Goal: Information Seeking & Learning: Check status

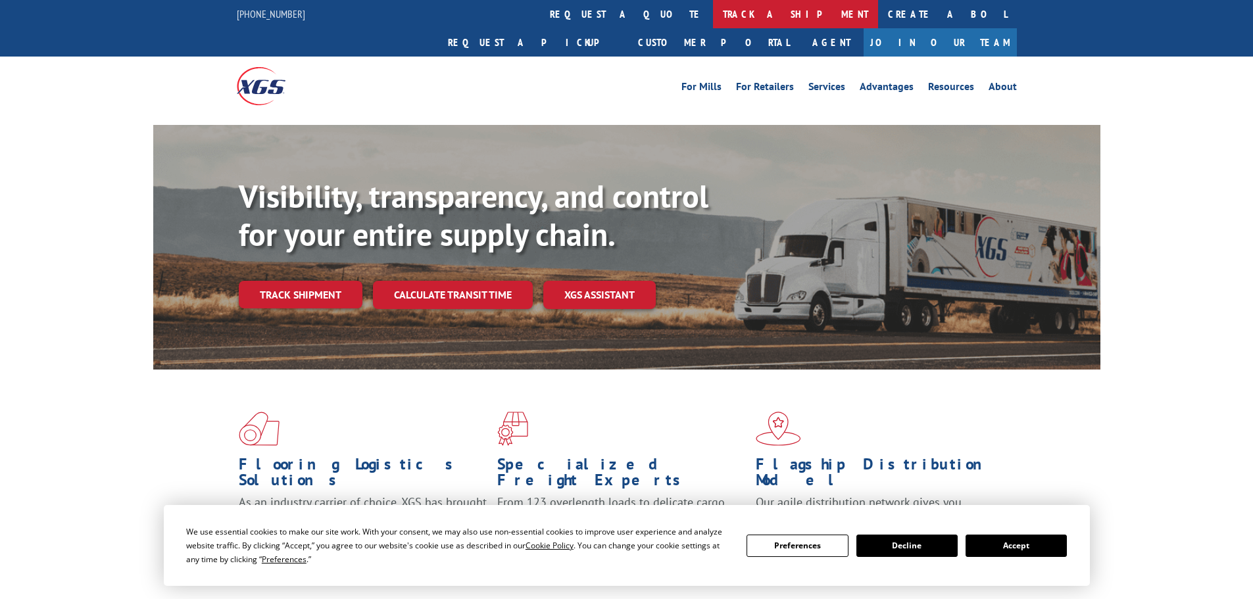
click at [713, 13] on link "track a shipment" at bounding box center [795, 14] width 165 height 28
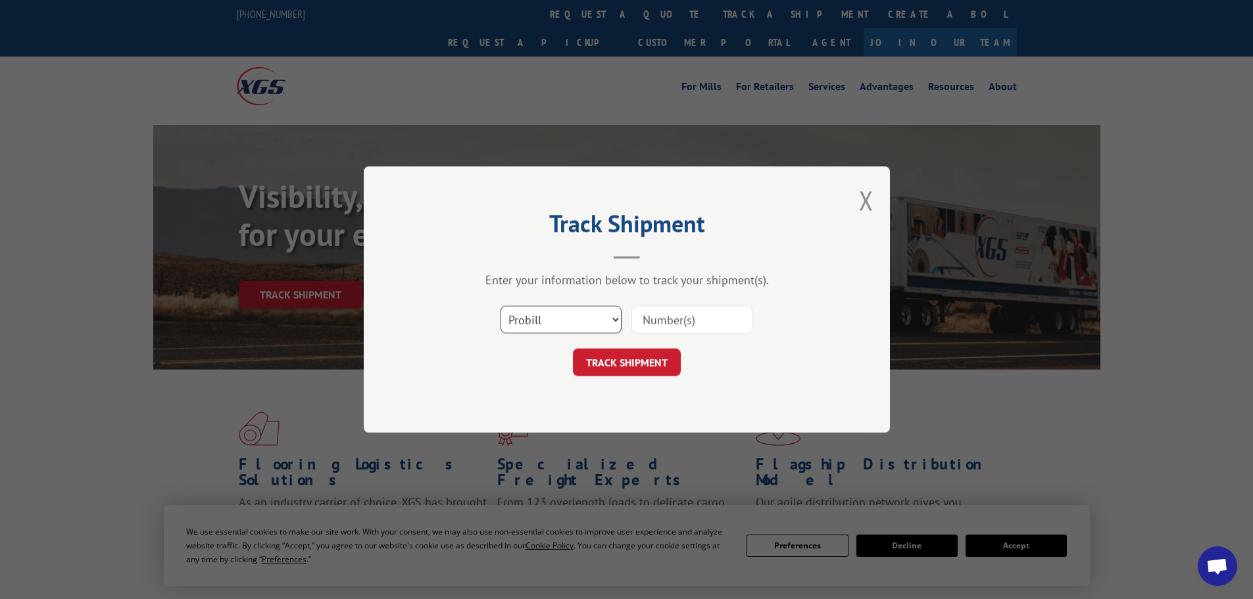
click at [586, 314] on select "Select category... Probill BOL PO" at bounding box center [561, 320] width 121 height 28
select select "bol"
click at [501, 306] on select "Select category... Probill BOL PO" at bounding box center [561, 320] width 121 height 28
click at [663, 316] on input at bounding box center [692, 320] width 121 height 28
type input "5228505"
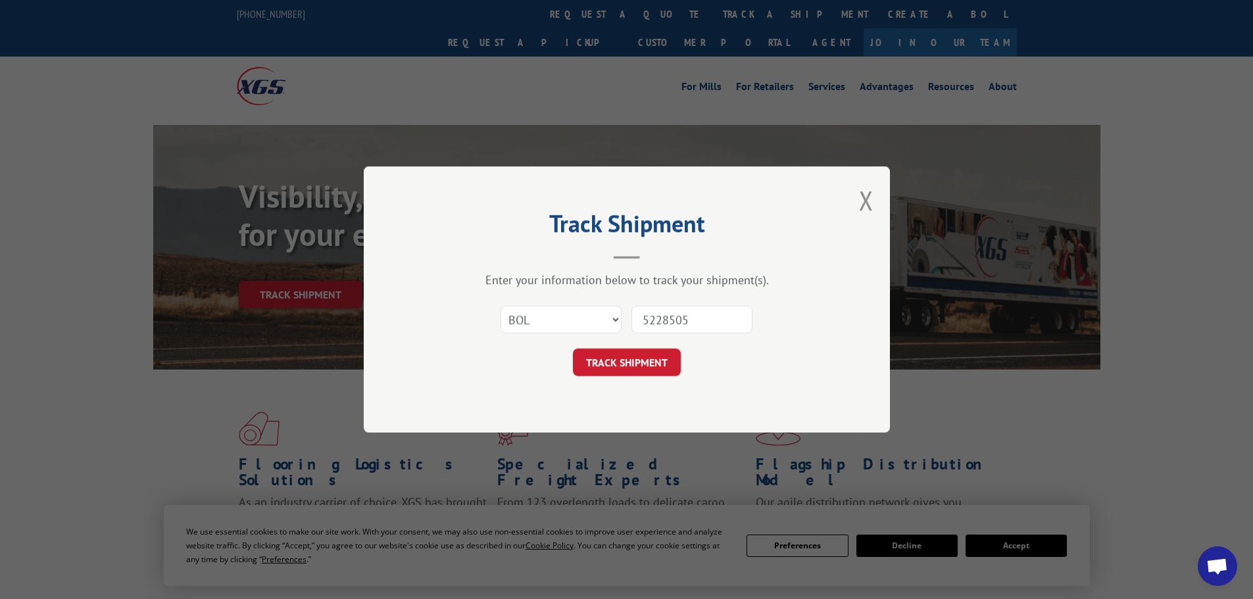
click at [573, 349] on button "TRACK SHIPMENT" at bounding box center [627, 363] width 108 height 28
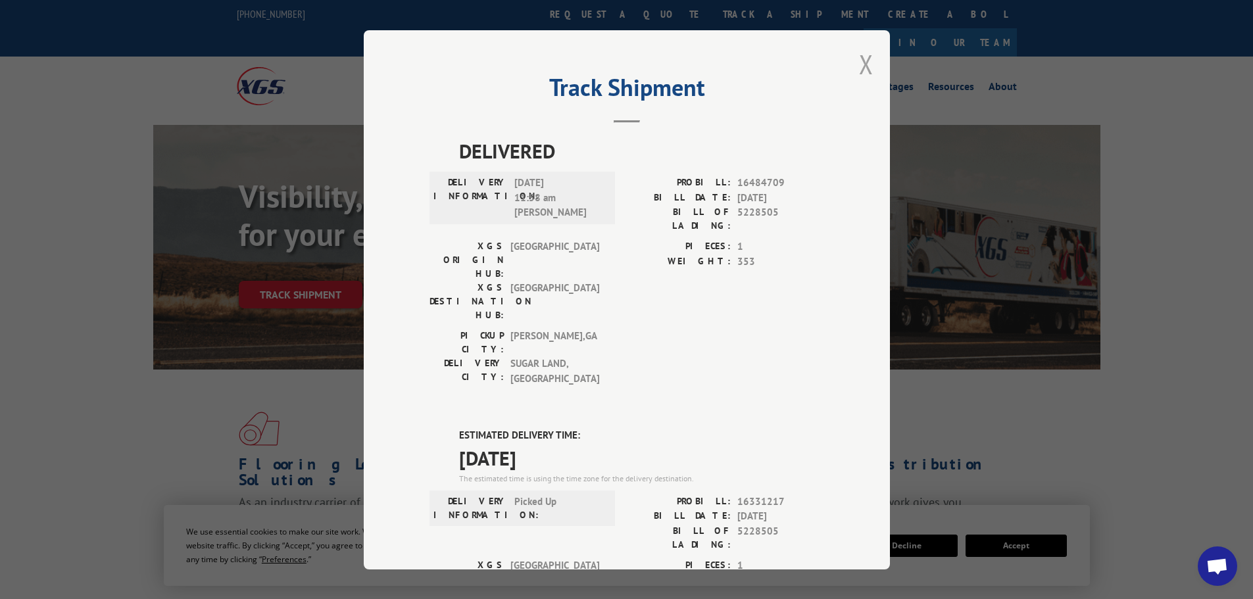
click at [859, 60] on button "Close modal" at bounding box center [866, 64] width 14 height 35
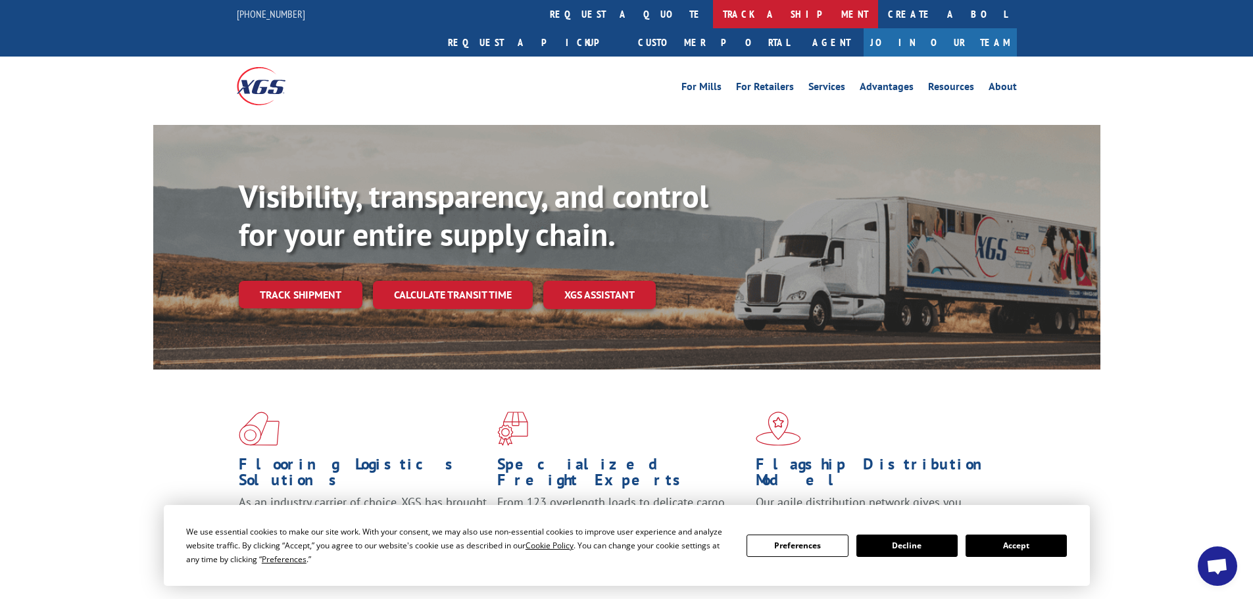
click at [713, 7] on link "track a shipment" at bounding box center [795, 14] width 165 height 28
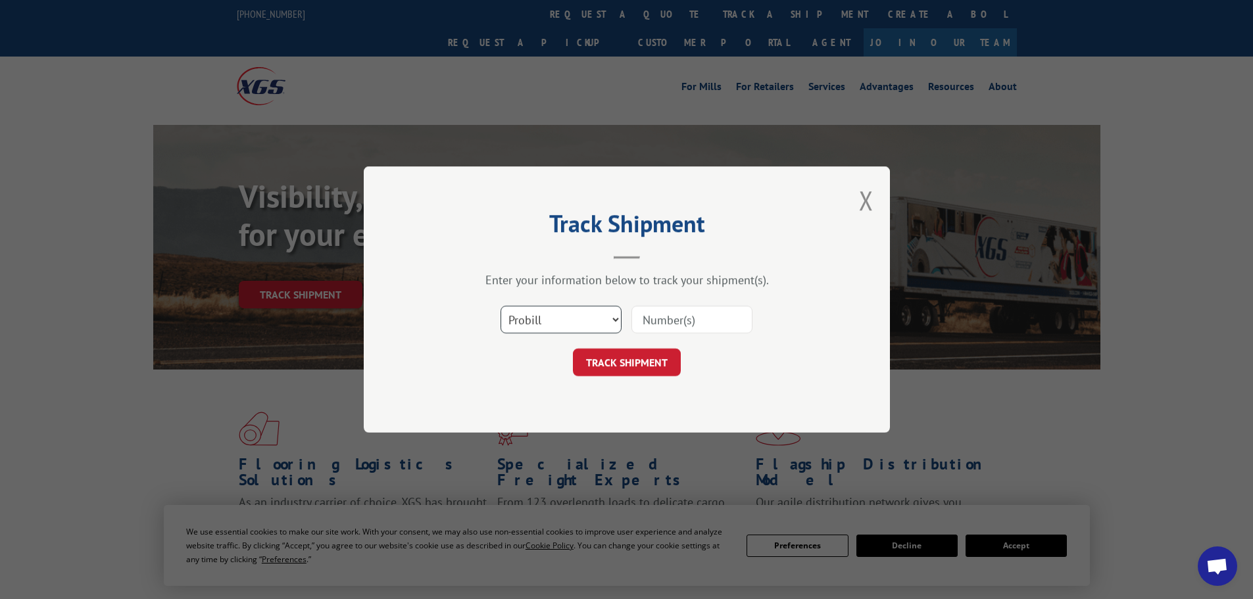
click at [559, 318] on select "Select category... Probill BOL PO" at bounding box center [561, 320] width 121 height 28
select select "bol"
click at [501, 306] on select "Select category... Probill BOL PO" at bounding box center [561, 320] width 121 height 28
click at [673, 321] on input at bounding box center [692, 320] width 121 height 28
type input "5235580"
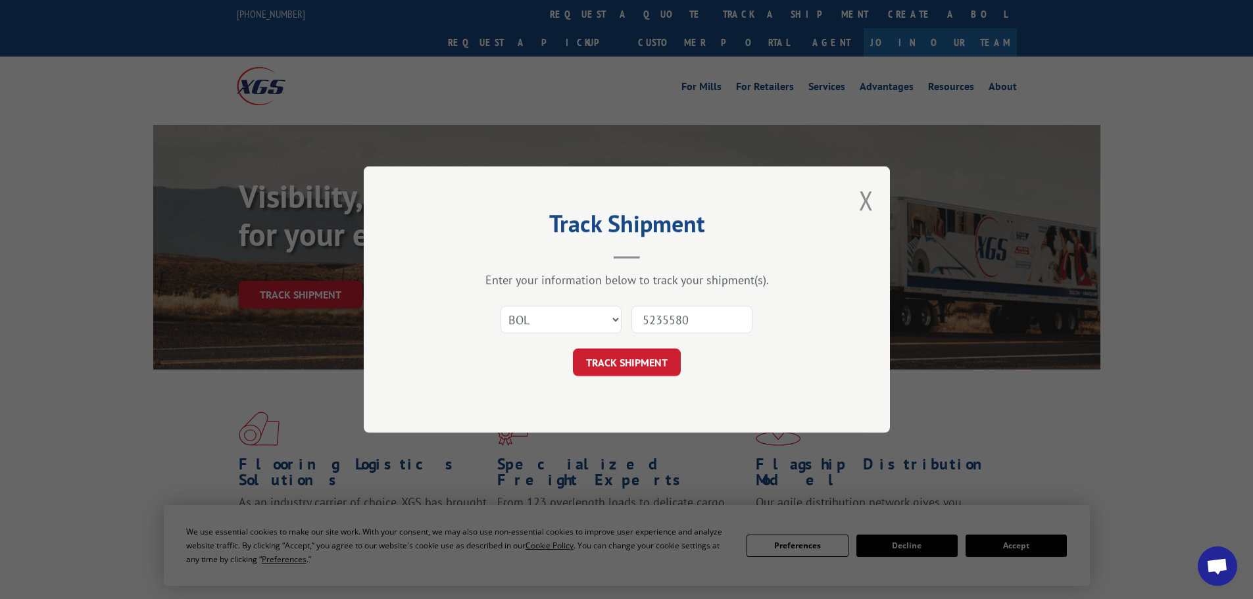
click button "TRACK SHIPMENT" at bounding box center [627, 363] width 108 height 28
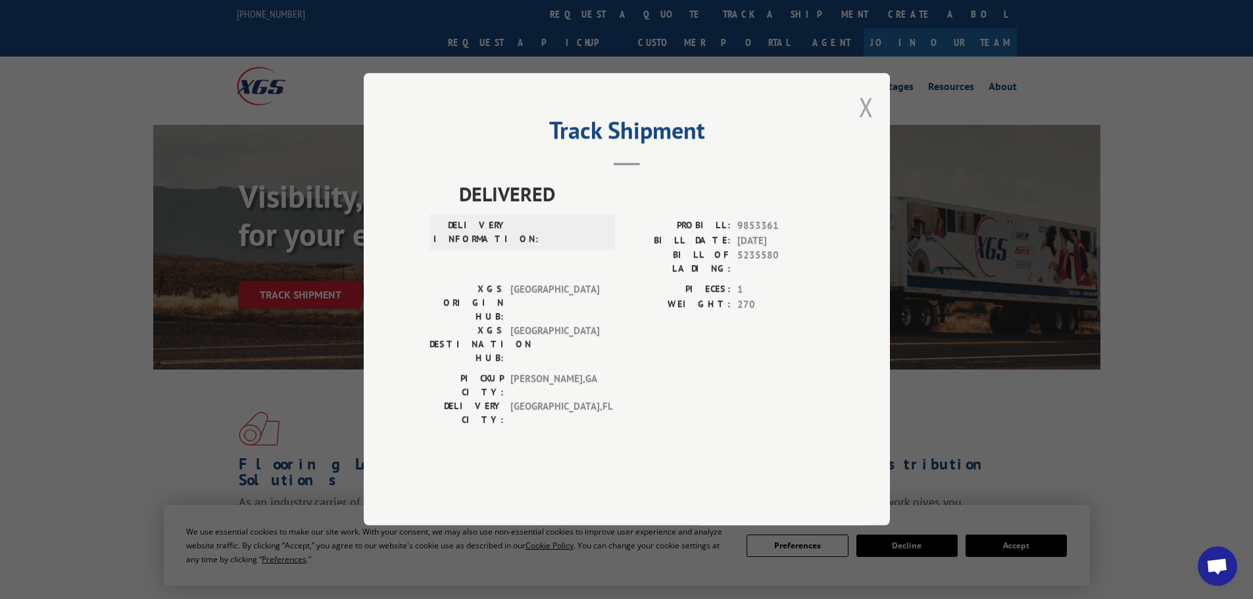
click at [869, 124] on button "Close modal" at bounding box center [866, 106] width 14 height 35
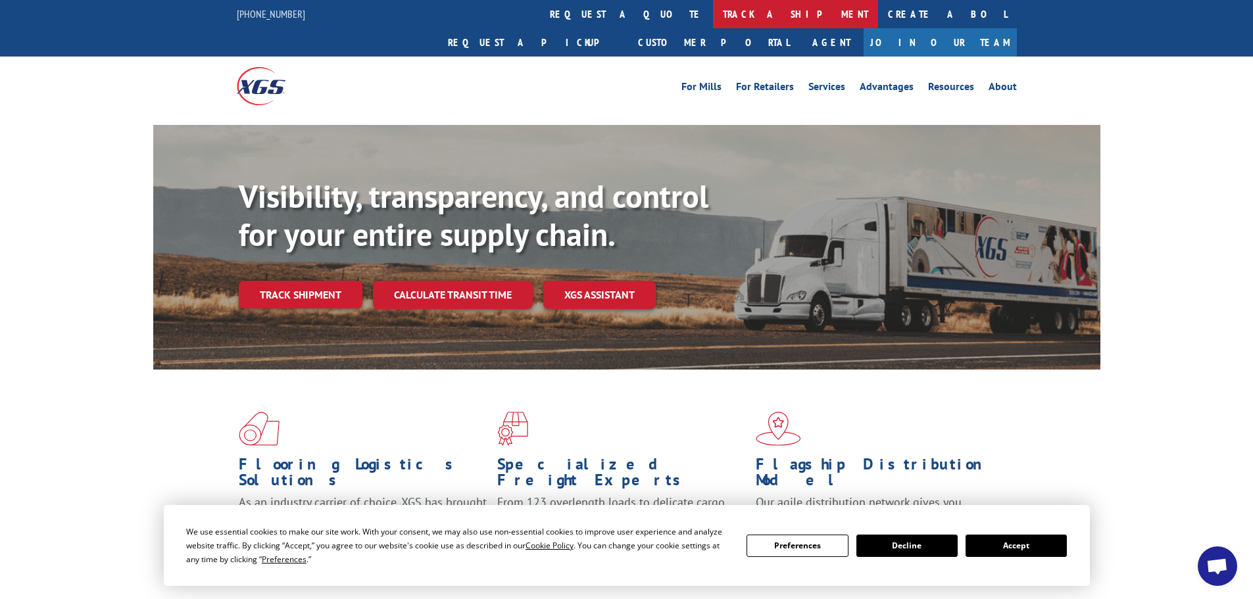
click at [713, 14] on link "track a shipment" at bounding box center [795, 14] width 165 height 28
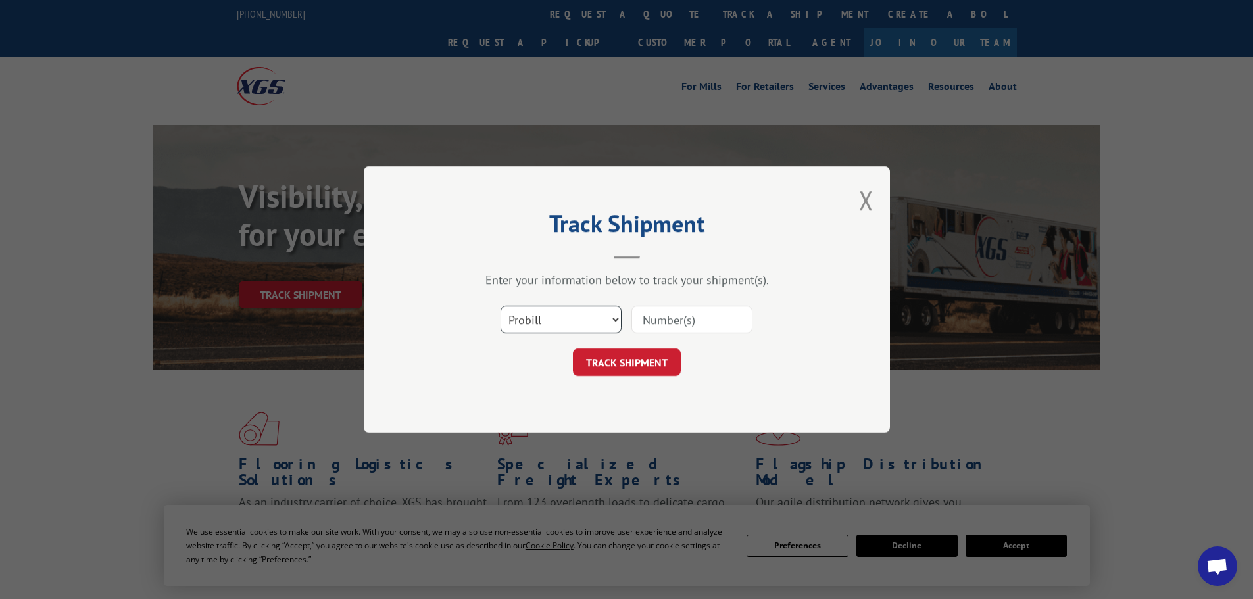
drag, startPoint x: 574, startPoint y: 322, endPoint x: 573, endPoint y: 333, distance: 11.3
click at [575, 322] on select "Select category... Probill BOL PO" at bounding box center [561, 320] width 121 height 28
select select "bol"
click at [501, 306] on select "Select category... Probill BOL PO" at bounding box center [561, 320] width 121 height 28
click at [671, 311] on input at bounding box center [692, 320] width 121 height 28
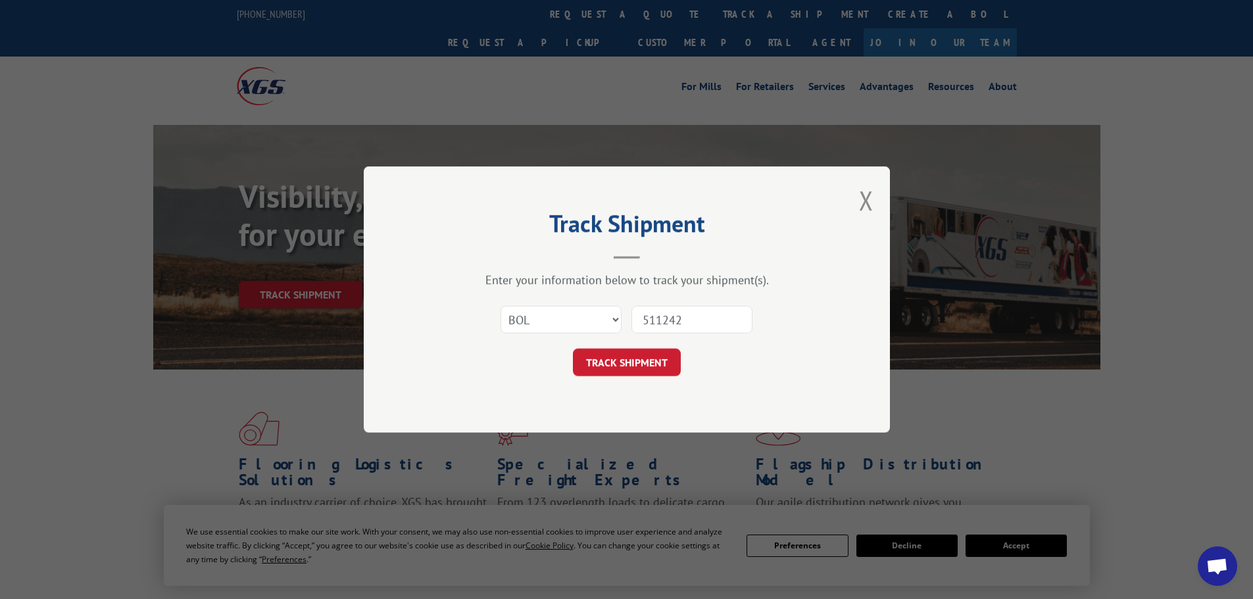
type input "5112427"
click button "TRACK SHIPMENT" at bounding box center [627, 363] width 108 height 28
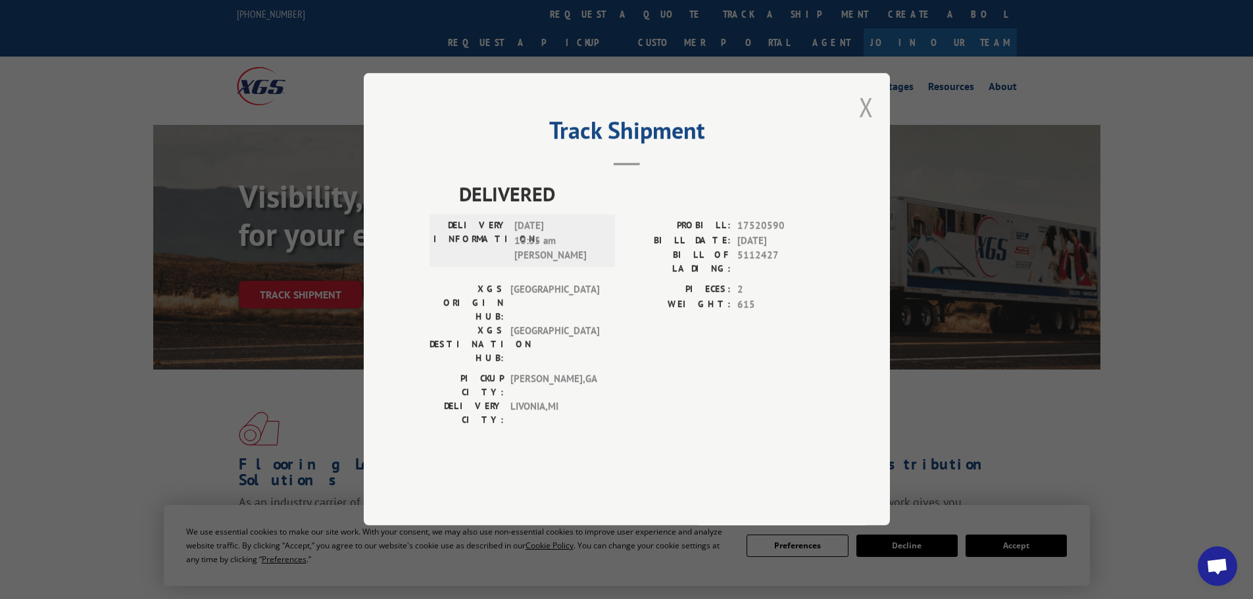
click at [870, 124] on button "Close modal" at bounding box center [866, 106] width 14 height 35
